Goal: Transaction & Acquisition: Purchase product/service

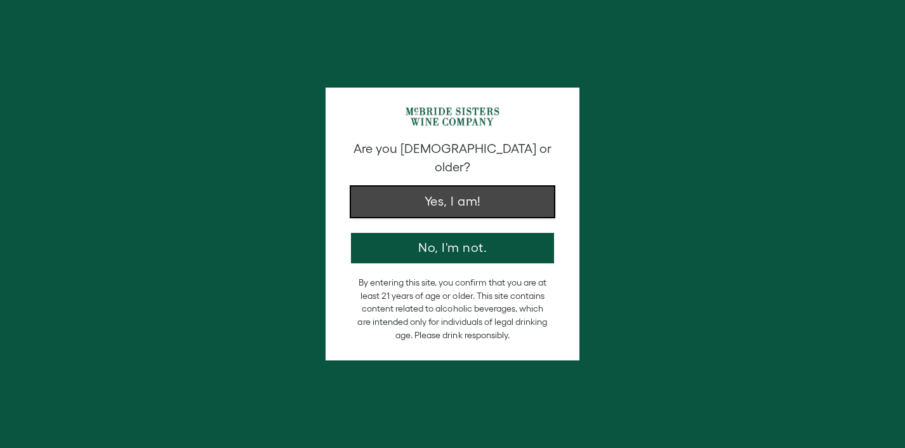
click at [463, 187] on button "Yes, I am!" at bounding box center [452, 202] width 203 height 30
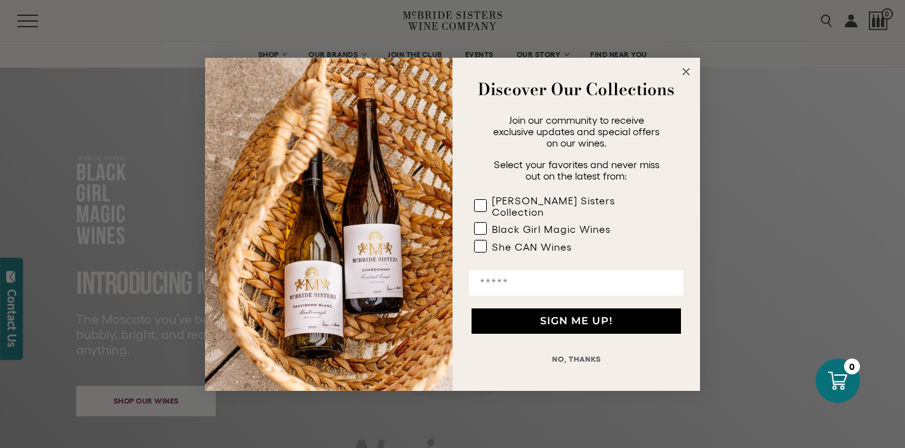
click at [564, 278] on input "Email" at bounding box center [576, 283] width 215 height 25
type input "**********"
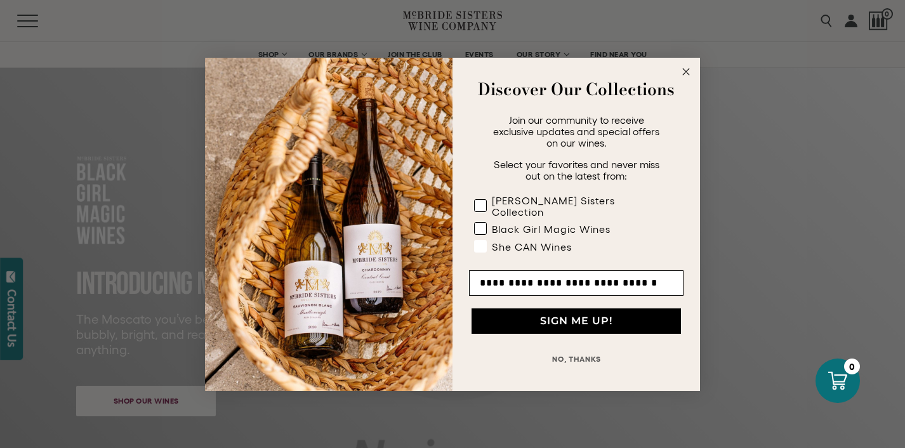
click at [500, 242] on div "She CAN Wines" at bounding box center [532, 246] width 80 height 11
click at [502, 214] on label "[PERSON_NAME] Sisters Collection" at bounding box center [573, 208] width 199 height 28
click at [501, 224] on div "Black Girl Magic Wines" at bounding box center [551, 229] width 119 height 11
click at [519, 316] on button "SIGN ME UP!" at bounding box center [577, 321] width 210 height 25
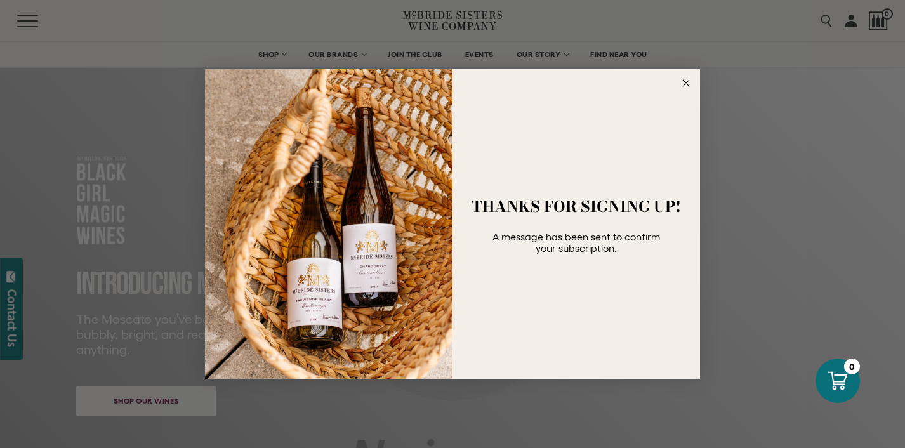
click at [686, 79] on circle "Close dialog" at bounding box center [686, 83] width 15 height 15
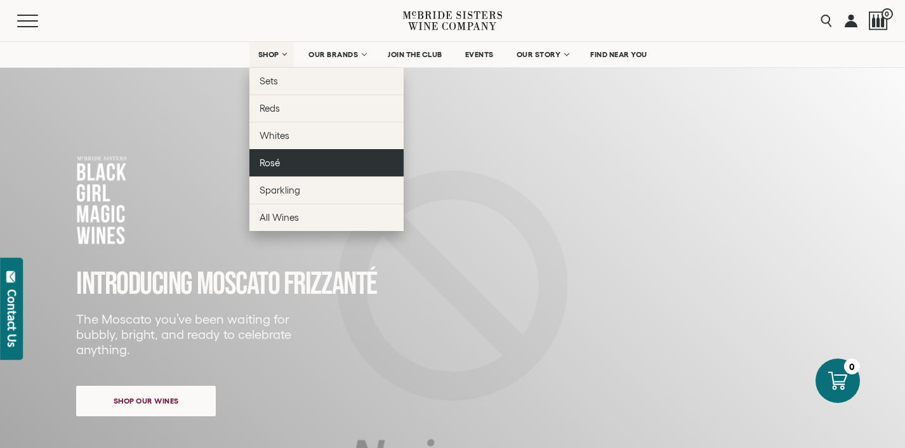
click at [281, 162] on link "Rosé" at bounding box center [327, 162] width 154 height 27
